Goal: Information Seeking & Learning: Learn about a topic

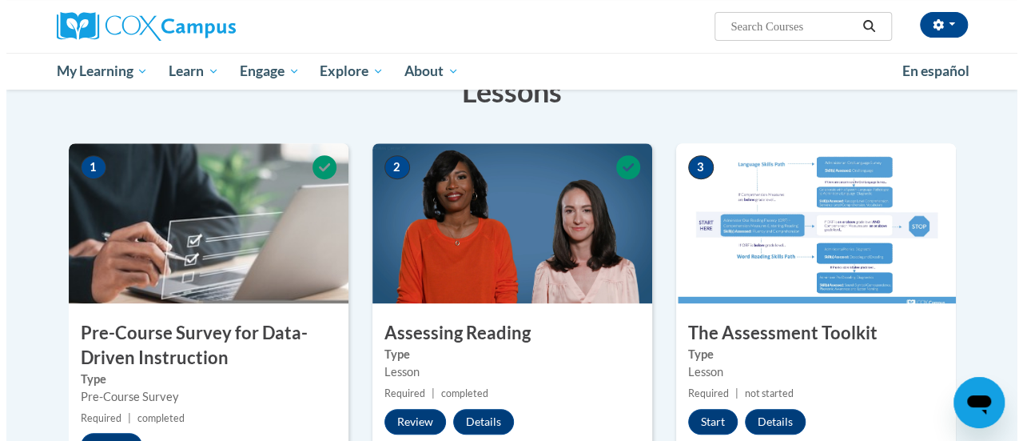
scroll to position [270, 0]
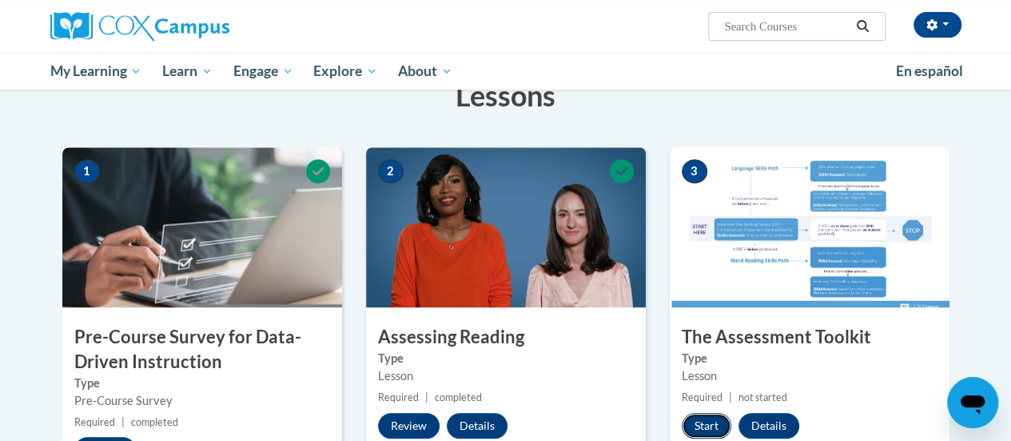
click at [712, 416] on button "Start" at bounding box center [707, 426] width 50 height 26
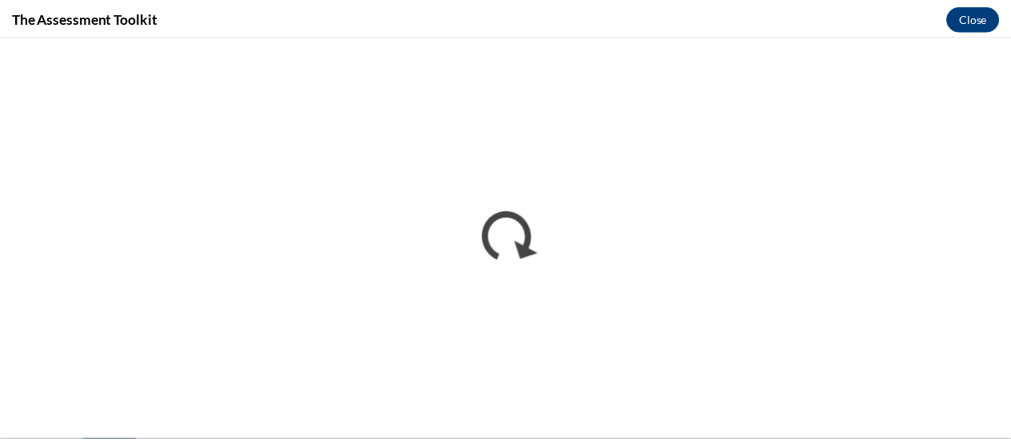
scroll to position [0, 0]
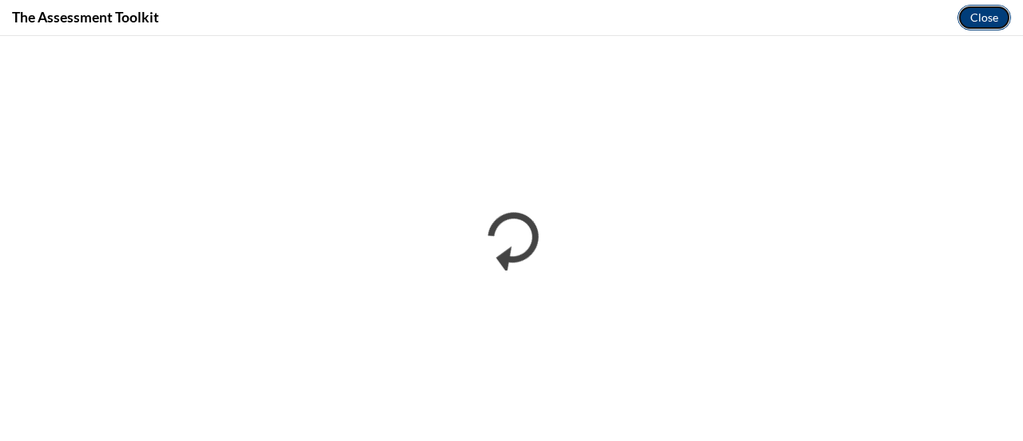
click at [980, 23] on button "Close" at bounding box center [985, 18] width 54 height 26
